Goal: Task Accomplishment & Management: Manage account settings

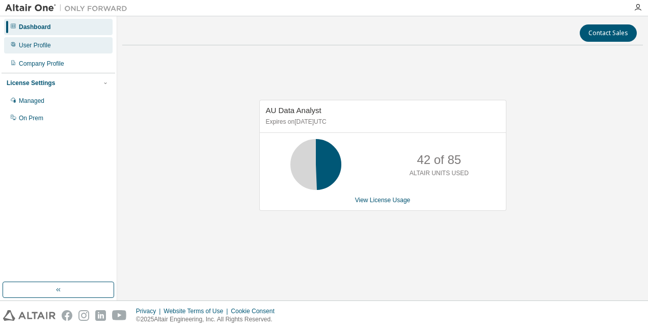
click at [44, 47] on div "User Profile" at bounding box center [35, 45] width 32 height 8
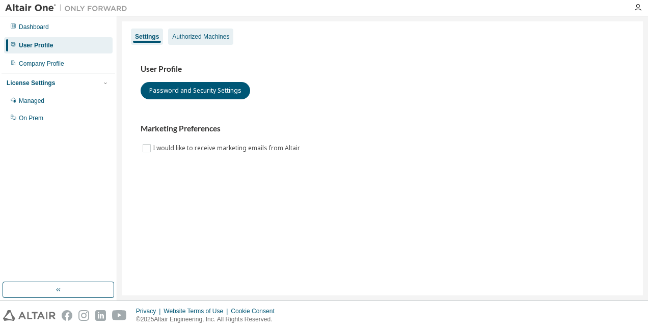
click at [206, 33] on div "Authorized Machines" at bounding box center [200, 37] width 57 height 8
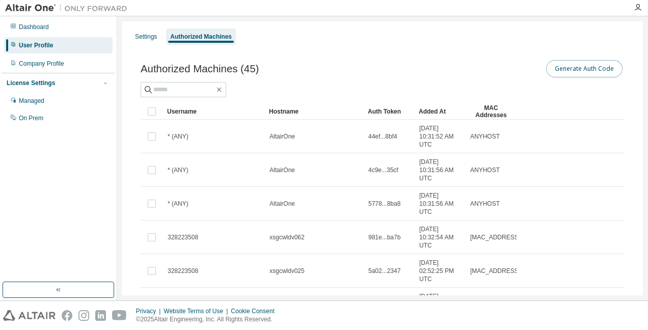
click at [571, 73] on button "Generate Auth Code" at bounding box center [584, 68] width 76 height 17
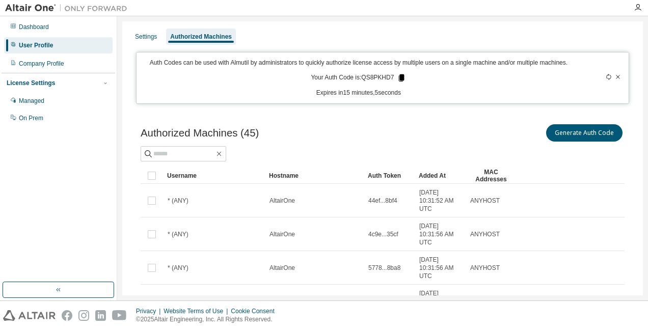
click at [399, 80] on icon at bounding box center [402, 77] width 6 height 7
